Goal: Information Seeking & Learning: Learn about a topic

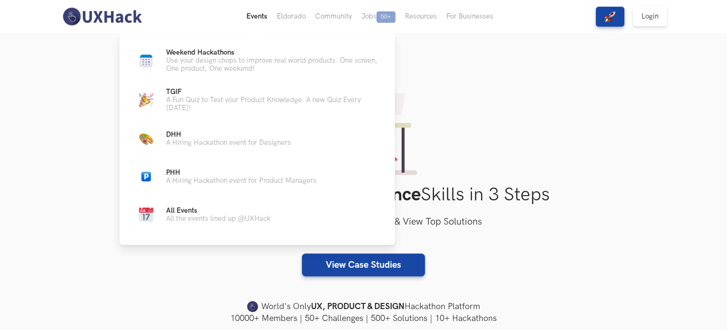
click at [253, 16] on button "Events Live" at bounding box center [257, 16] width 30 height 33
click at [238, 54] on p "Weekend Hackathons Live" at bounding box center [273, 52] width 214 height 8
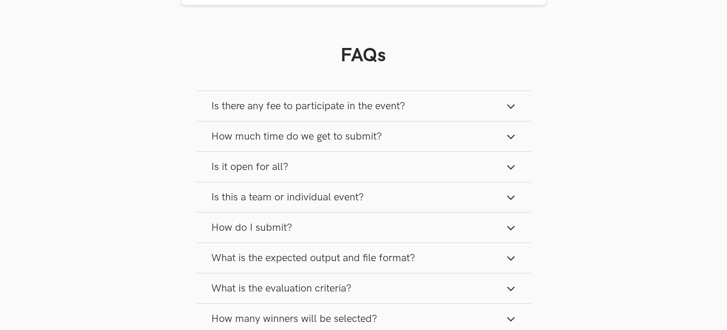
scroll to position [744, 0]
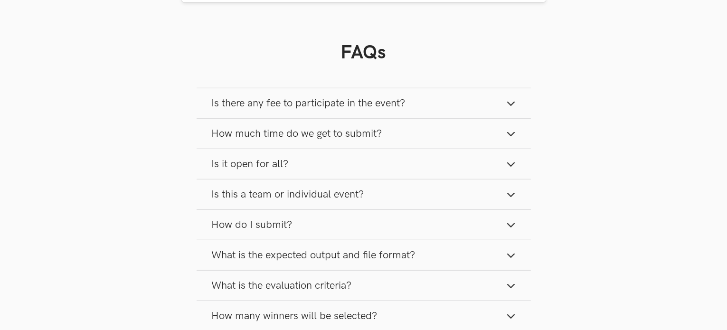
click at [267, 101] on span "Is there any fee to participate in the event?" at bounding box center [309, 103] width 194 height 13
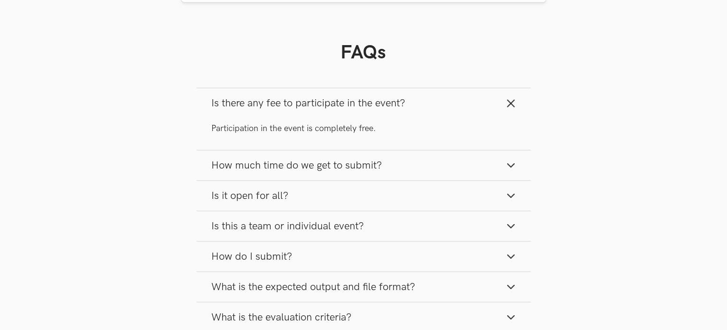
click at [278, 164] on span "How much time do we get to submit?" at bounding box center [297, 165] width 171 height 13
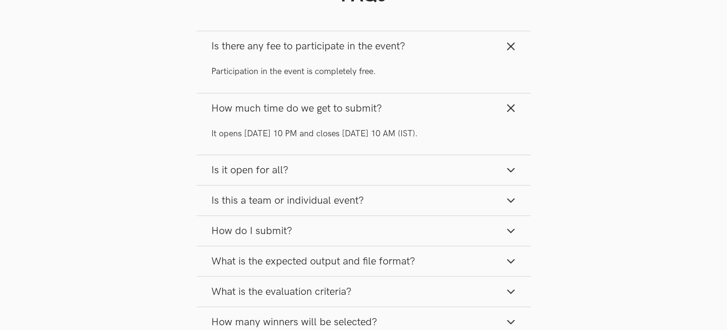
scroll to position [802, 0]
click at [278, 164] on button "Is it open for all?" at bounding box center [364, 170] width 334 height 30
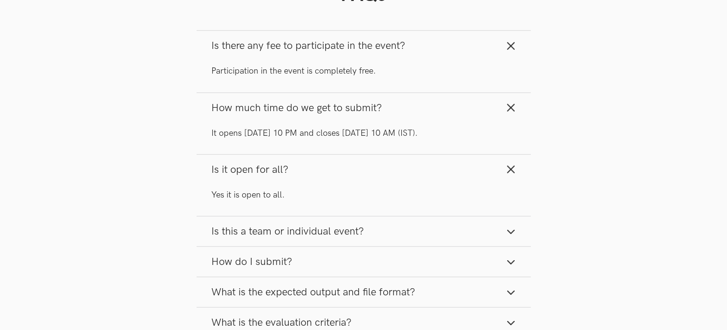
click at [276, 233] on span "Is this a team or individual event?" at bounding box center [288, 231] width 153 height 13
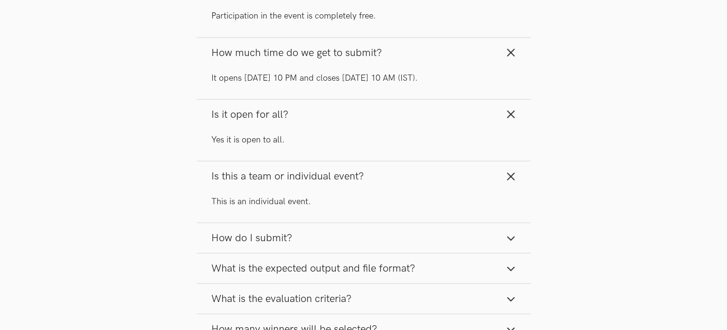
scroll to position [863, 0]
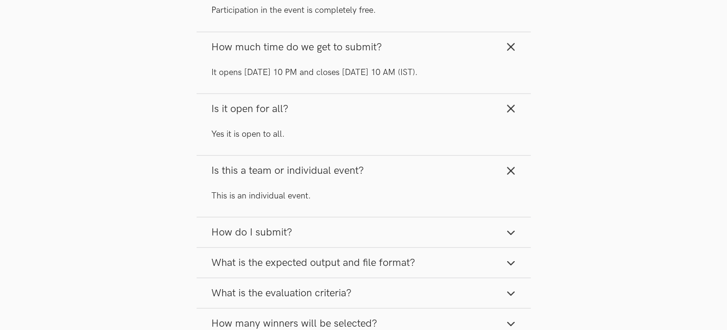
click at [276, 233] on span "How do I submit?" at bounding box center [252, 232] width 81 height 13
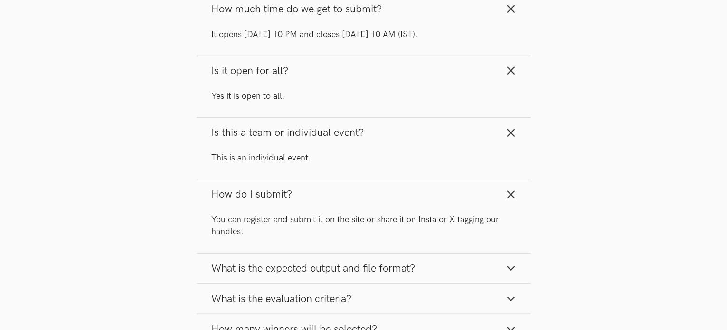
scroll to position [901, 0]
click at [305, 273] on span "What is the expected output and file format?" at bounding box center [314, 268] width 204 height 13
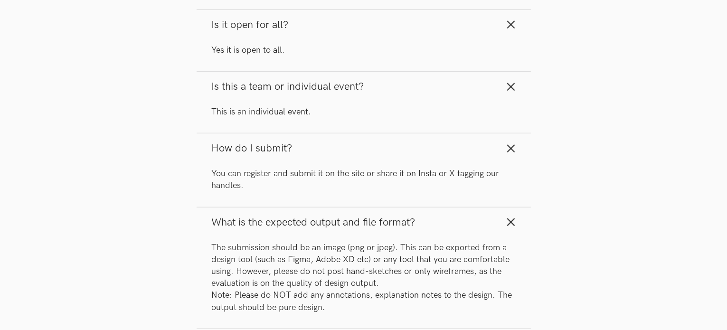
scroll to position [951, 0]
